Goal: Find contact information: Find contact information

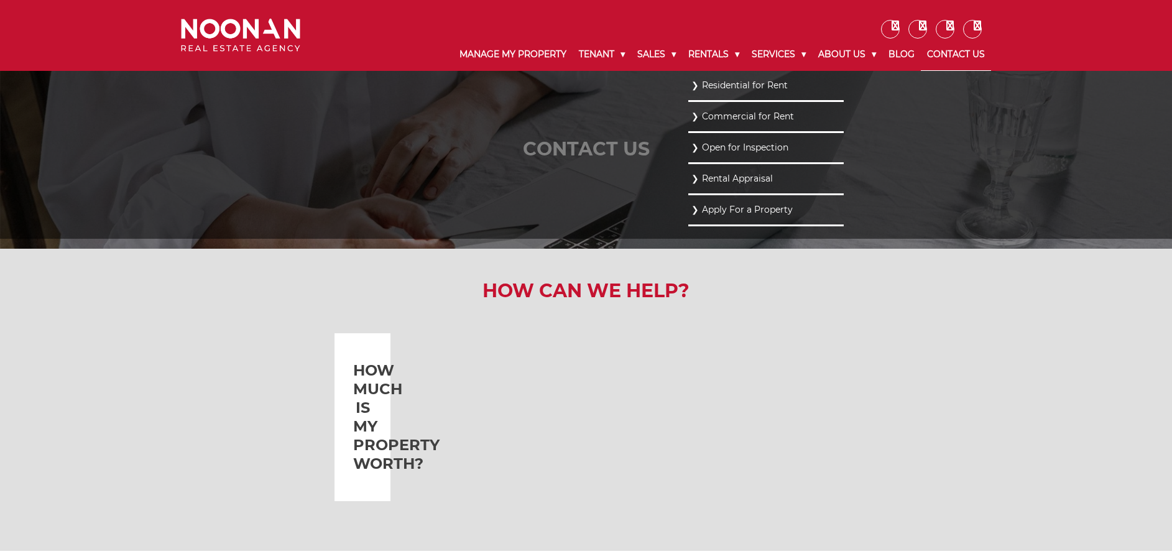
click at [689, 164] on li "Open for Inspection" at bounding box center [767, 148] width 156 height 31
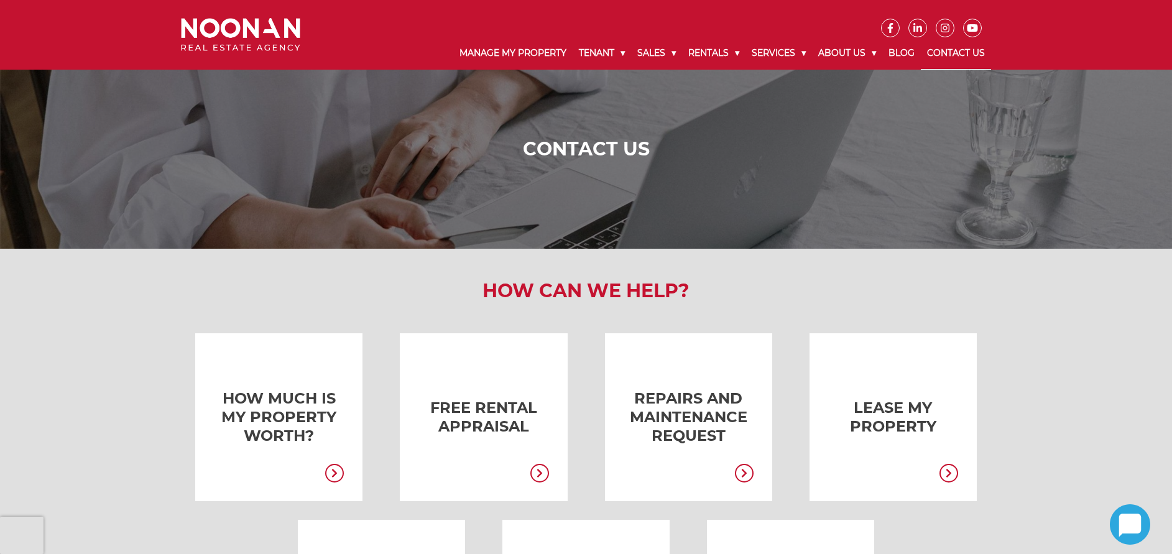
click at [971, 57] on link "Contact Us" at bounding box center [956, 53] width 70 height 32
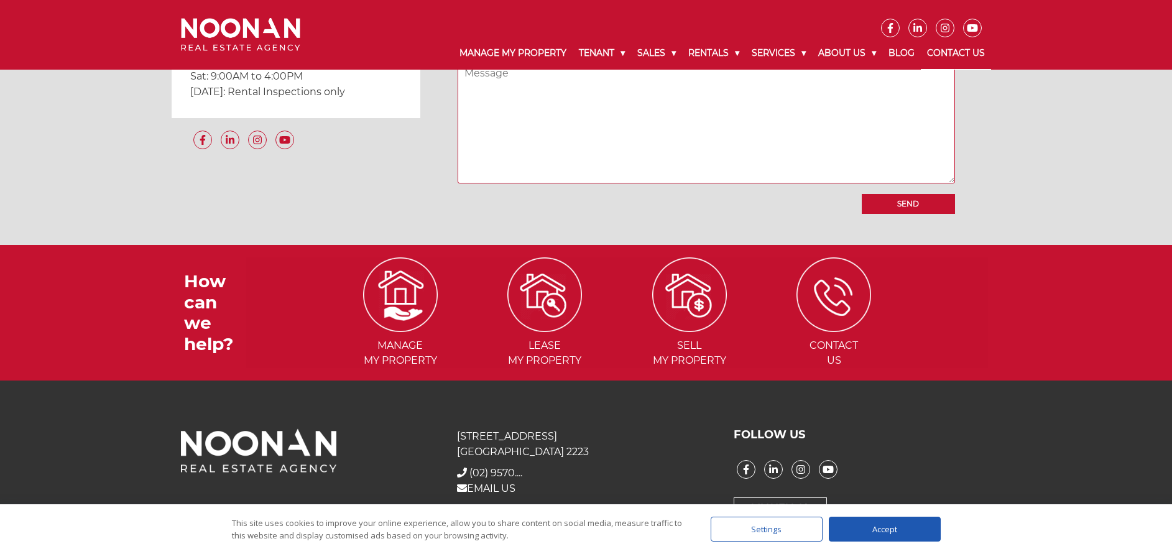
scroll to position [1171, 0]
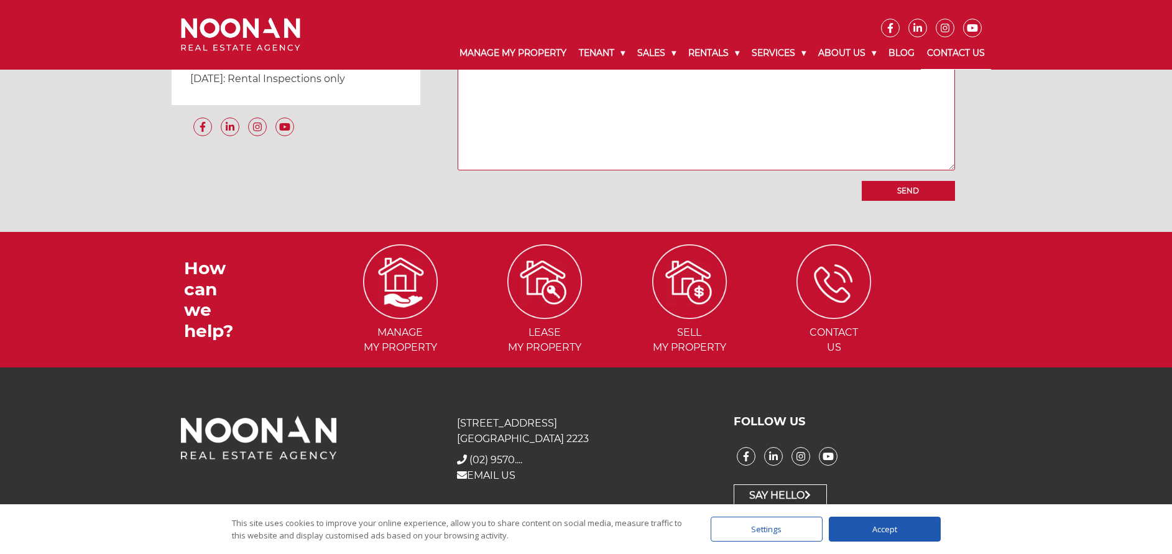
drag, startPoint x: 451, startPoint y: 424, endPoint x: 565, endPoint y: 436, distance: 114.4
click at [565, 436] on div "31 Morts Road Mortdale NSW 2223 + (02) 9570 9999 (02) 9570.... EMAIL US" at bounding box center [586, 461] width 276 height 92
copy p "31 Morts Road Mortdale NSW 2223"
click at [486, 472] on link "EMAIL US" at bounding box center [486, 476] width 58 height 12
click at [493, 458] on span "(02) 9570...." at bounding box center [496, 460] width 53 height 12
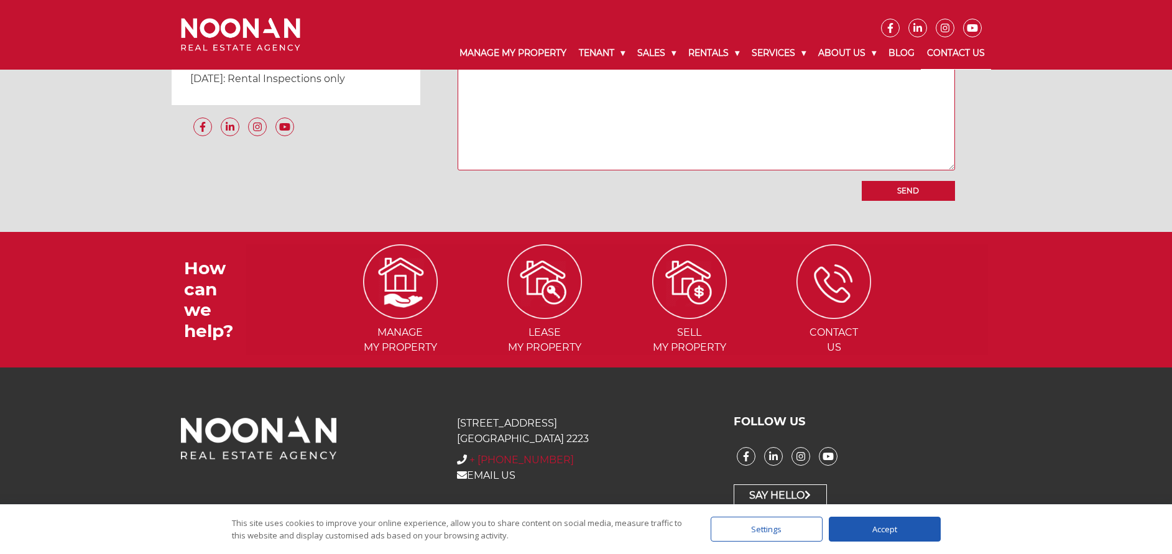
drag, startPoint x: 572, startPoint y: 460, endPoint x: 470, endPoint y: 458, distance: 102.0
click at [470, 458] on div "+ (02) 9570 9999 (02) 9570...." at bounding box center [586, 460] width 258 height 15
copy span "+ [PHONE_NUMBER]"
